Goal: Information Seeking & Learning: Learn about a topic

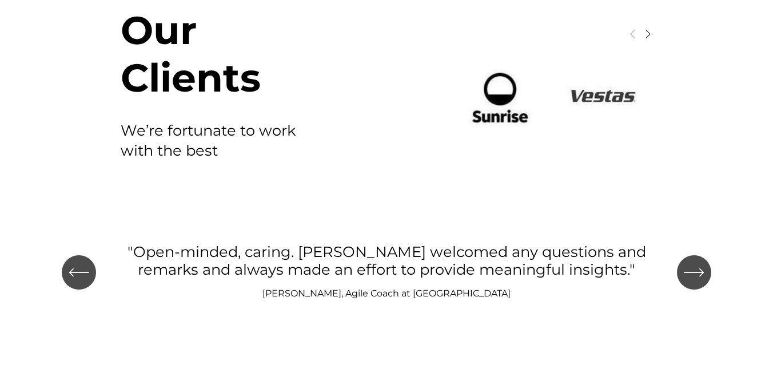
scroll to position [1299, 0]
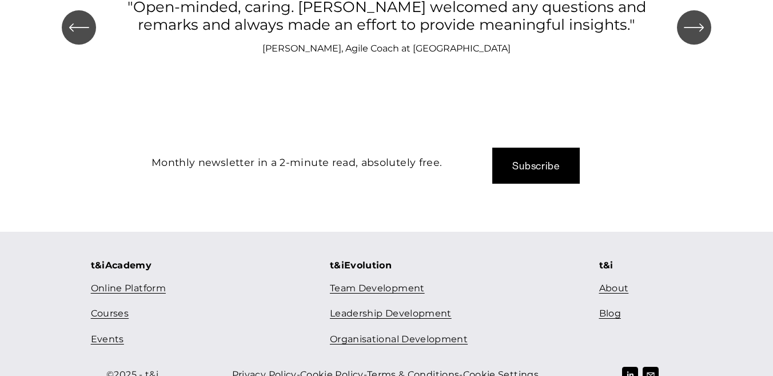
click at [360, 280] on link "Team Development" at bounding box center [377, 288] width 95 height 17
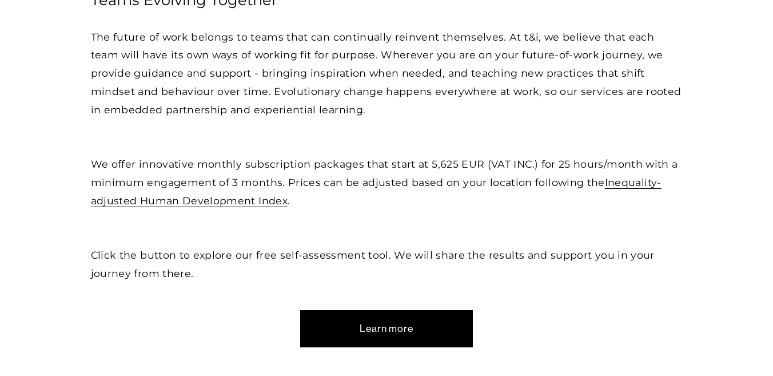
scroll to position [430, 0]
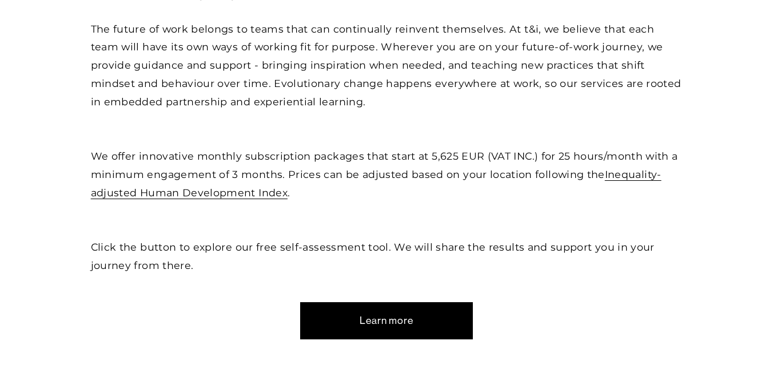
click at [362, 311] on link "Learn more" at bounding box center [386, 320] width 173 height 37
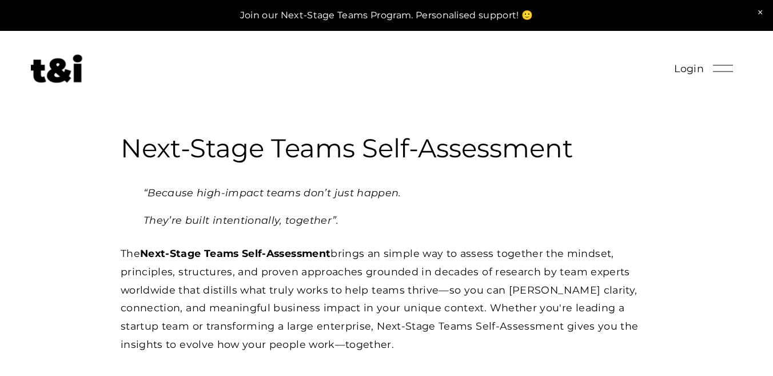
click at [333, 152] on h3 "Next-Stage Teams Self-Assessment" at bounding box center [387, 149] width 532 height 34
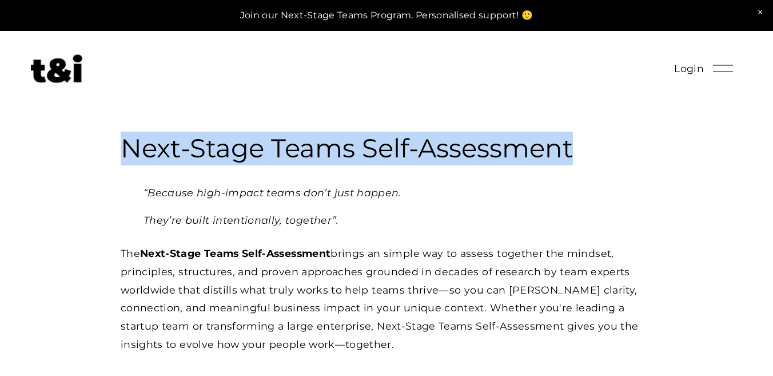
click at [333, 152] on h3 "Next-Stage Teams Self-Assessment" at bounding box center [387, 149] width 532 height 34
copy h3 "Next-Stage Teams Self-Assessment"
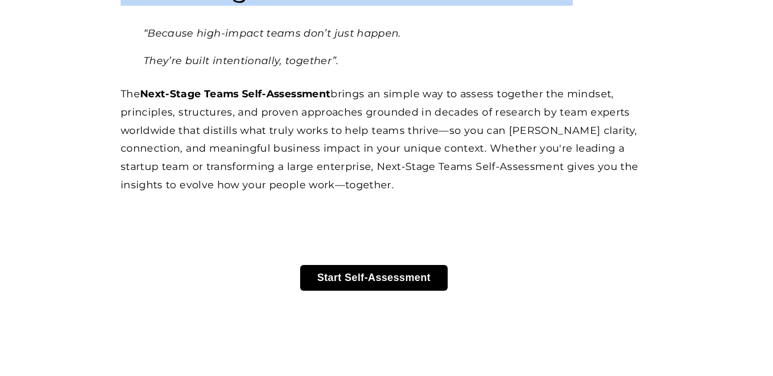
scroll to position [161, 0]
